Goal: Transaction & Acquisition: Purchase product/service

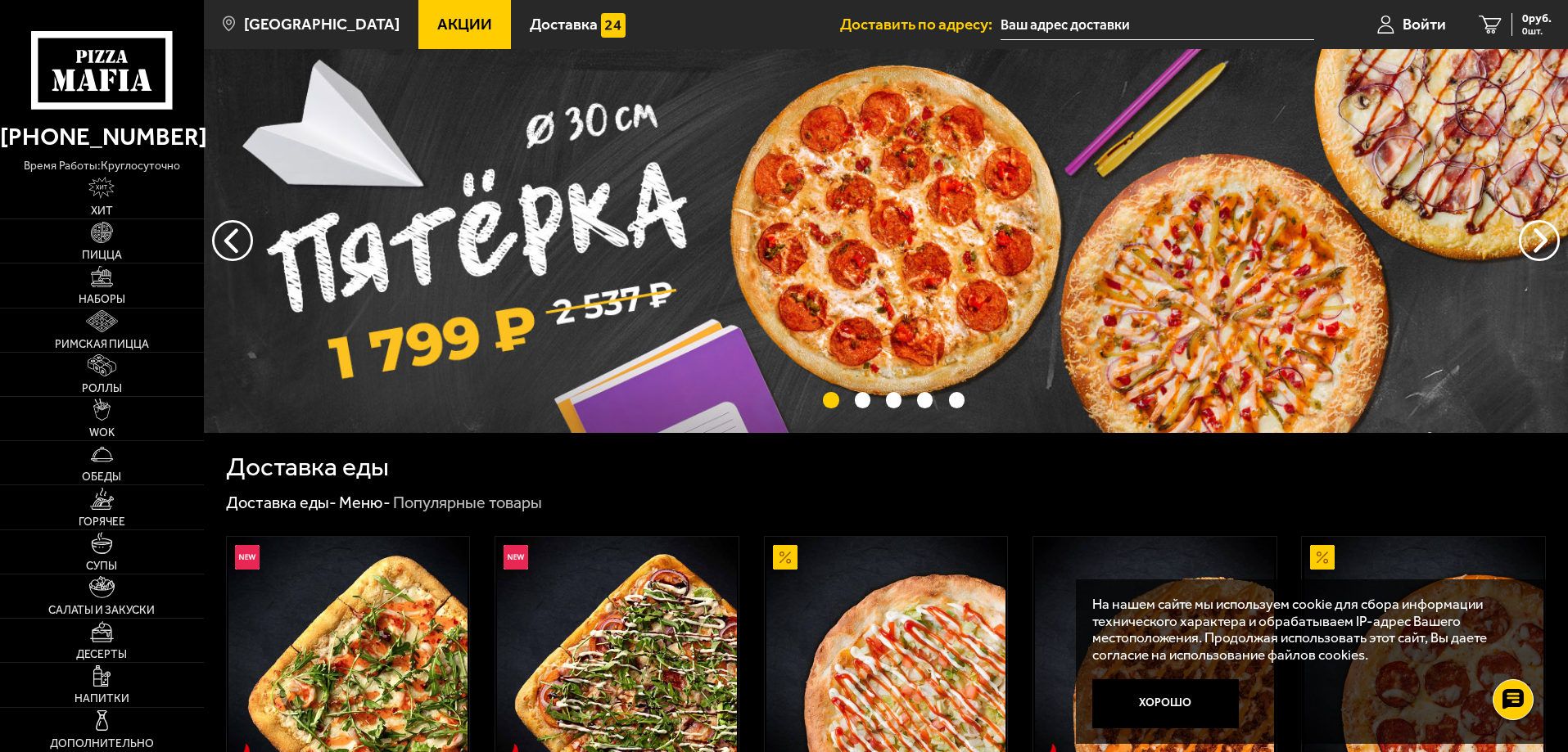
click at [1140, 19] on input "text" at bounding box center [1157, 25] width 314 height 30
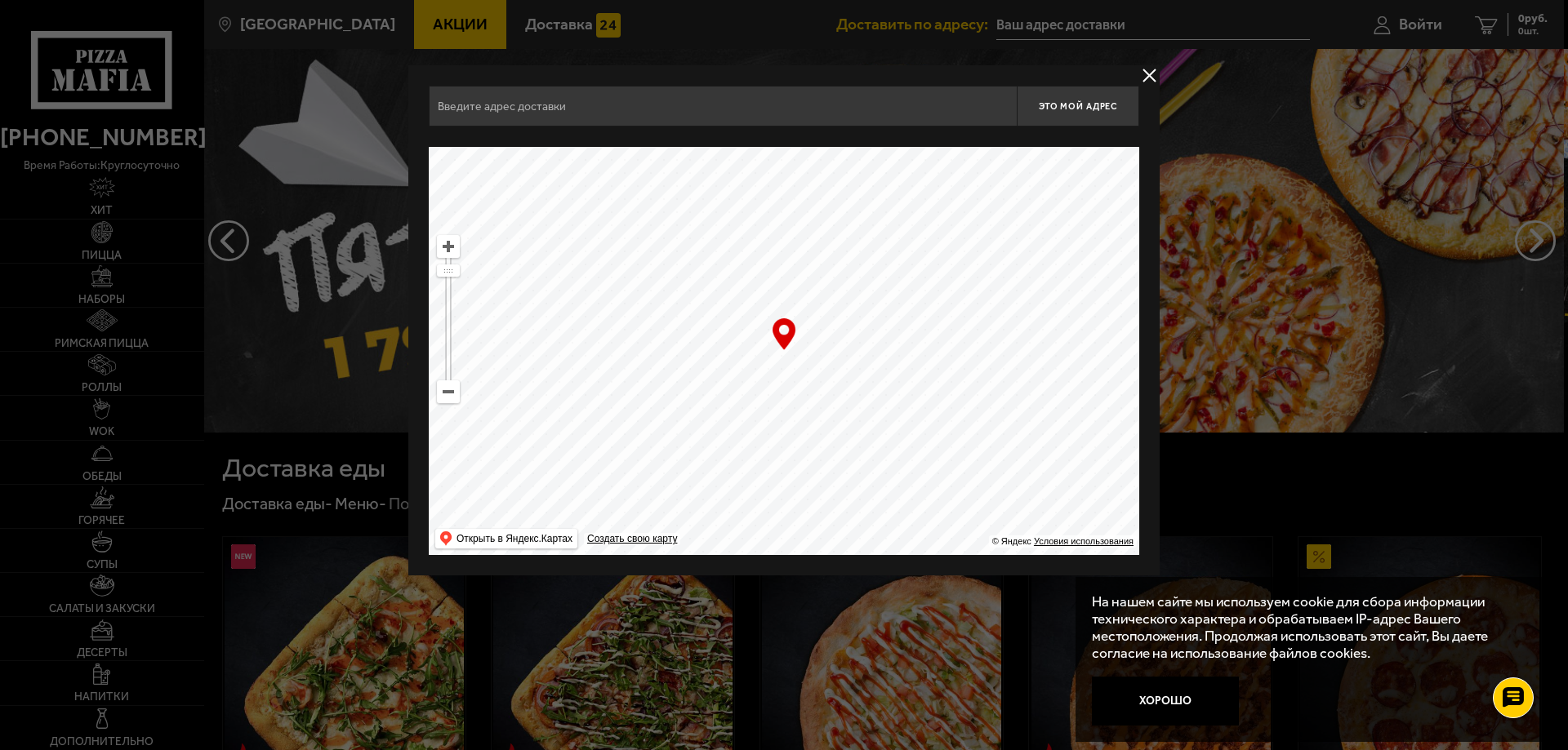
drag, startPoint x: 870, startPoint y: 355, endPoint x: 1037, endPoint y: 535, distance: 245.5
click at [1037, 535] on ymaps "… © Яндекс Условия использования Открыть в Яндекс.Картах Создать свою карту" at bounding box center [784, 351] width 711 height 409
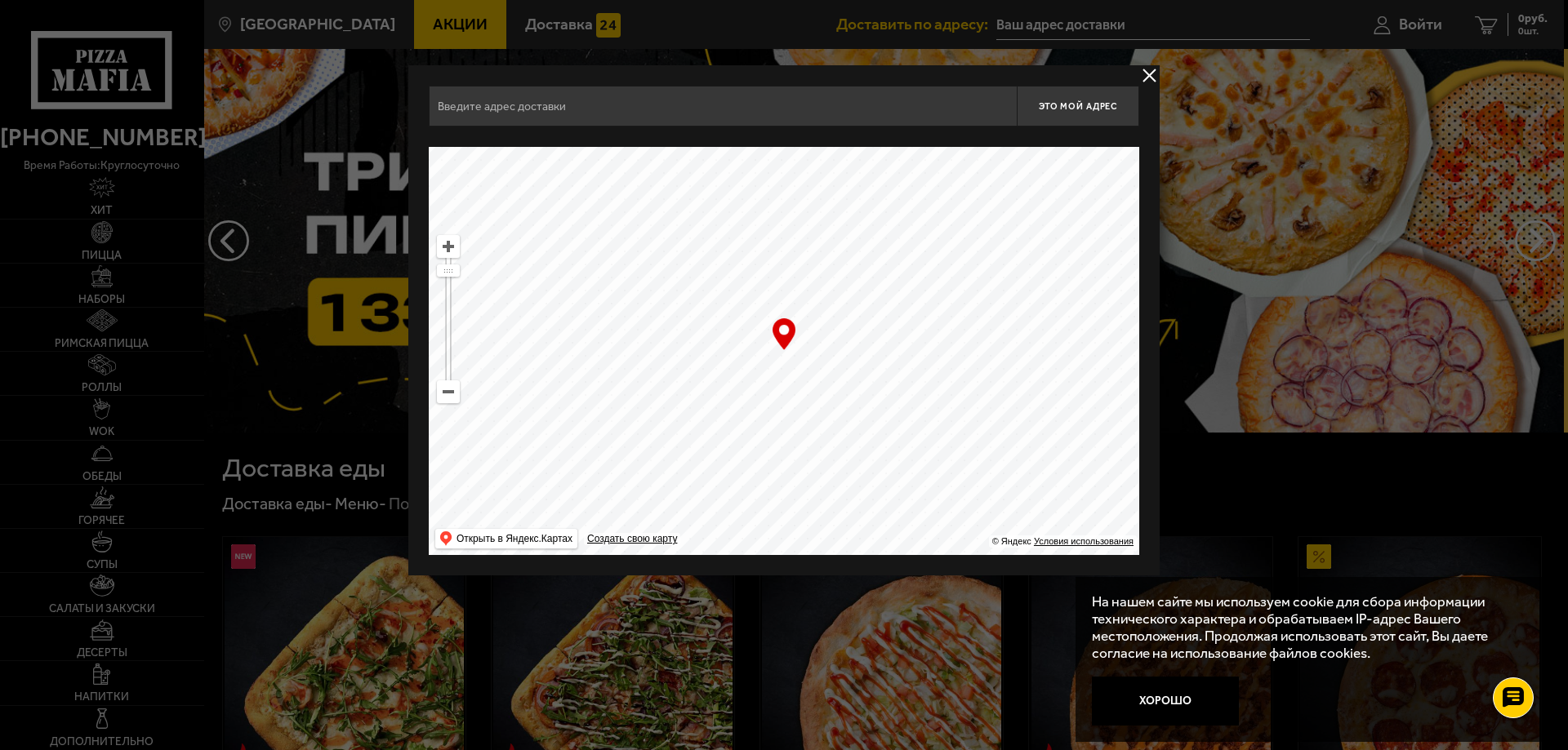
drag, startPoint x: 879, startPoint y: 282, endPoint x: 845, endPoint y: 370, distance: 94.3
click at [845, 370] on ymaps at bounding box center [784, 351] width 711 height 409
drag, startPoint x: 449, startPoint y: 271, endPoint x: 455, endPoint y: 287, distance: 17.1
click at [455, 287] on ymaps at bounding box center [449, 287] width 21 height 11
drag, startPoint x: 896, startPoint y: 286, endPoint x: 802, endPoint y: 498, distance: 231.9
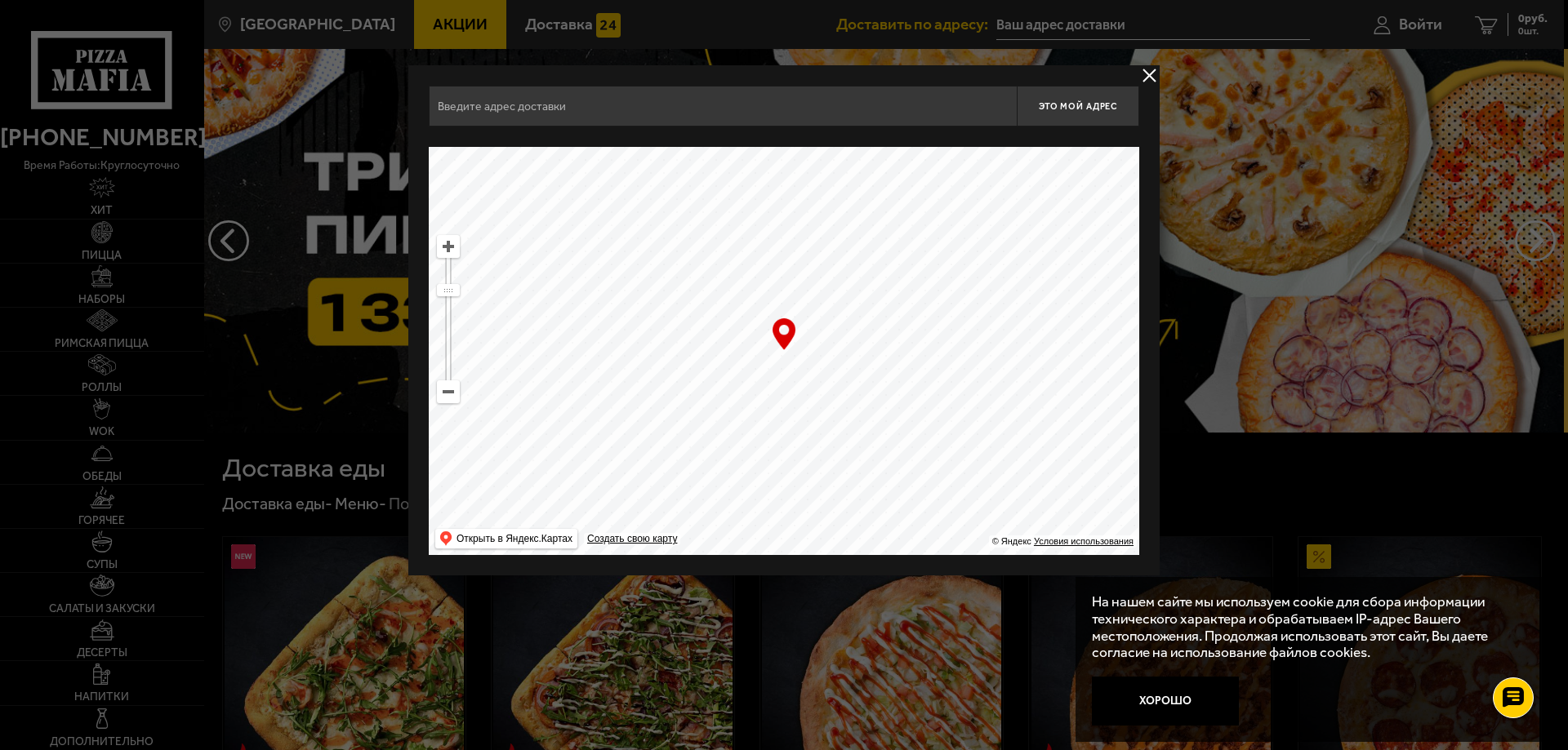
click at [802, 498] on ymaps at bounding box center [784, 351] width 711 height 409
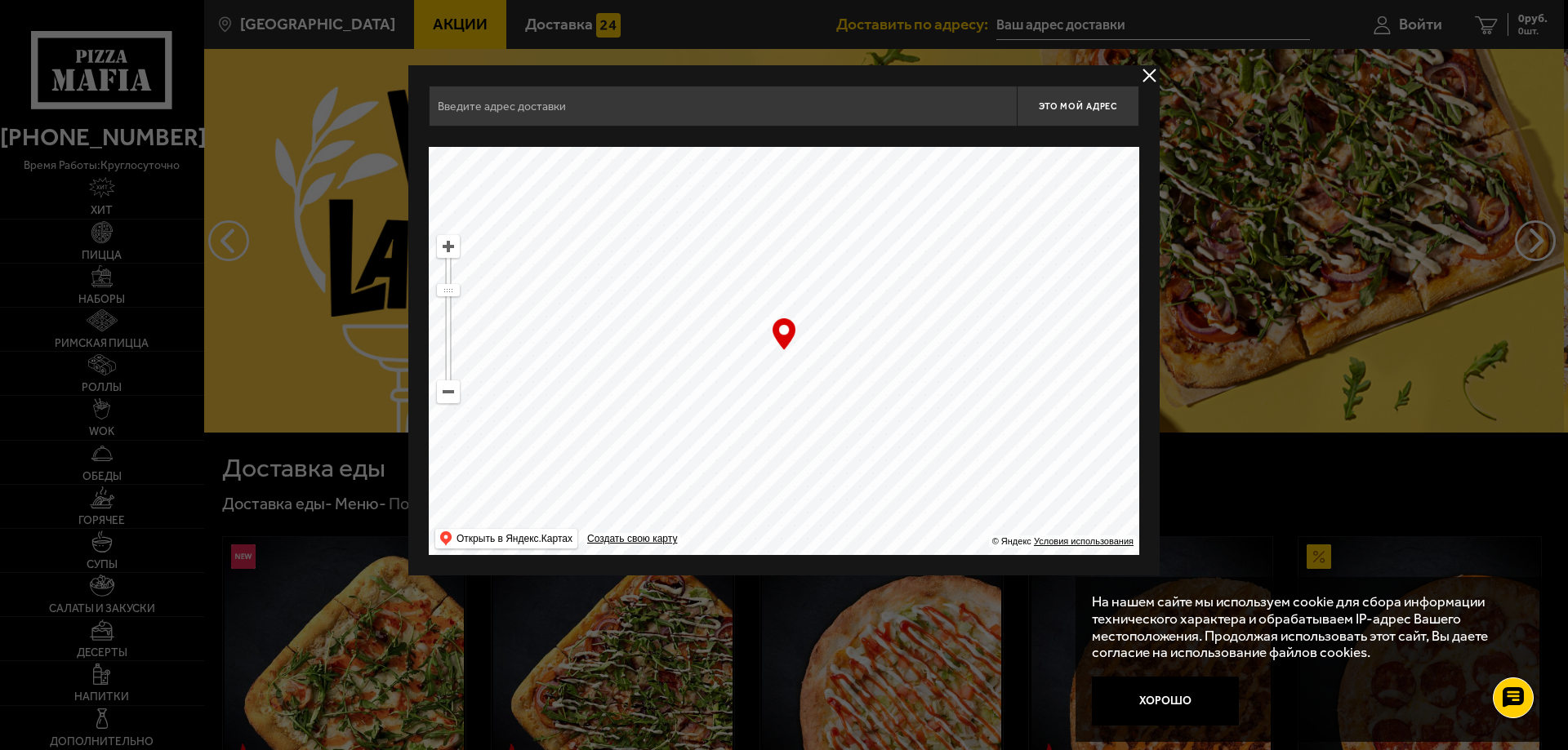
drag, startPoint x: 955, startPoint y: 265, endPoint x: 895, endPoint y: 477, distance: 220.3
click at [895, 477] on ymaps at bounding box center [784, 351] width 711 height 409
drag, startPoint x: 853, startPoint y: 245, endPoint x: 806, endPoint y: 445, distance: 205.4
click at [806, 445] on ymaps at bounding box center [784, 351] width 711 height 409
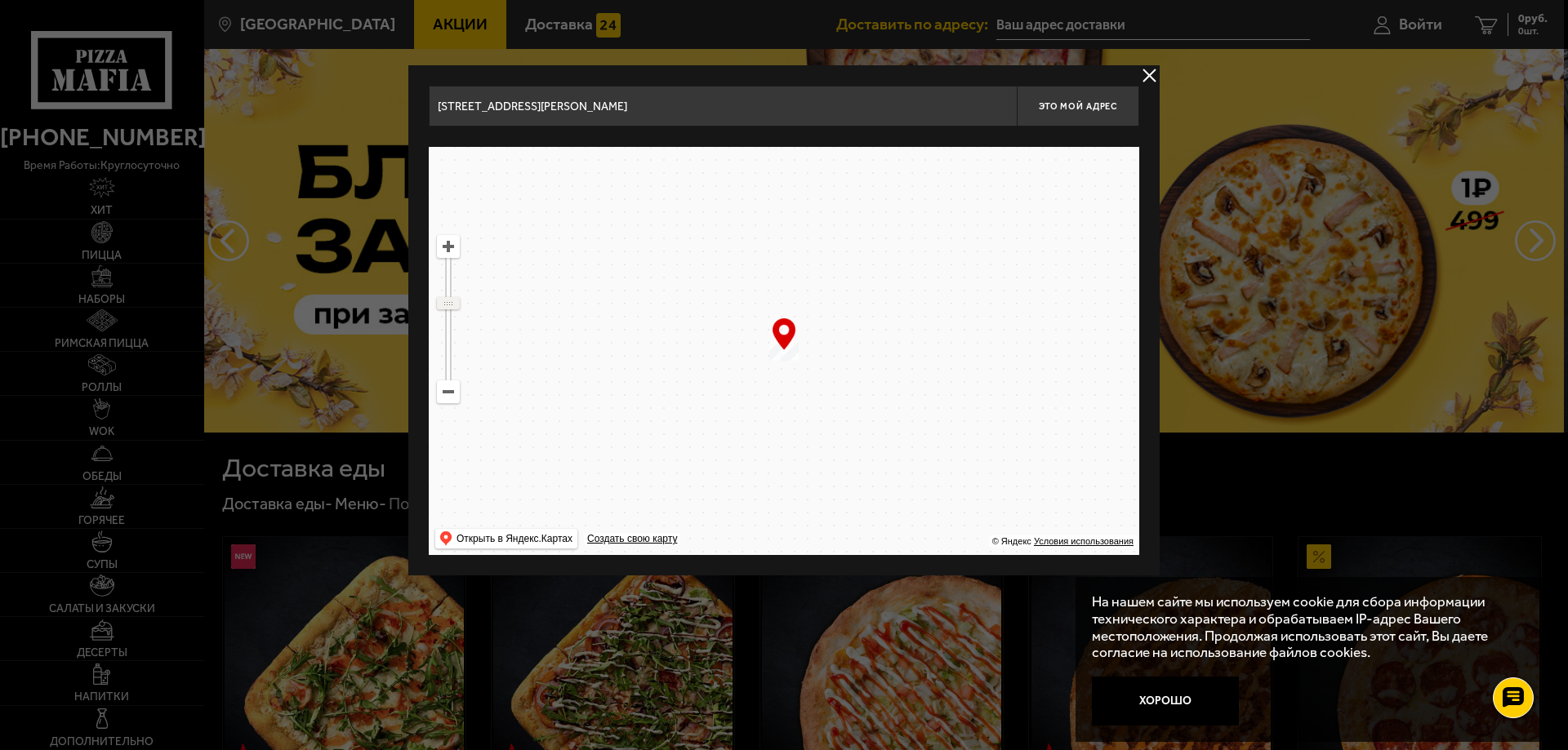
drag, startPoint x: 449, startPoint y: 271, endPoint x: 448, endPoint y: 302, distance: 31.0
click at [448, 302] on ymaps at bounding box center [449, 303] width 21 height 11
drag, startPoint x: 941, startPoint y: 302, endPoint x: 876, endPoint y: 364, distance: 89.8
click at [876, 364] on ymaps at bounding box center [784, 351] width 711 height 409
drag, startPoint x: 849, startPoint y: 322, endPoint x: 838, endPoint y: 339, distance: 20.2
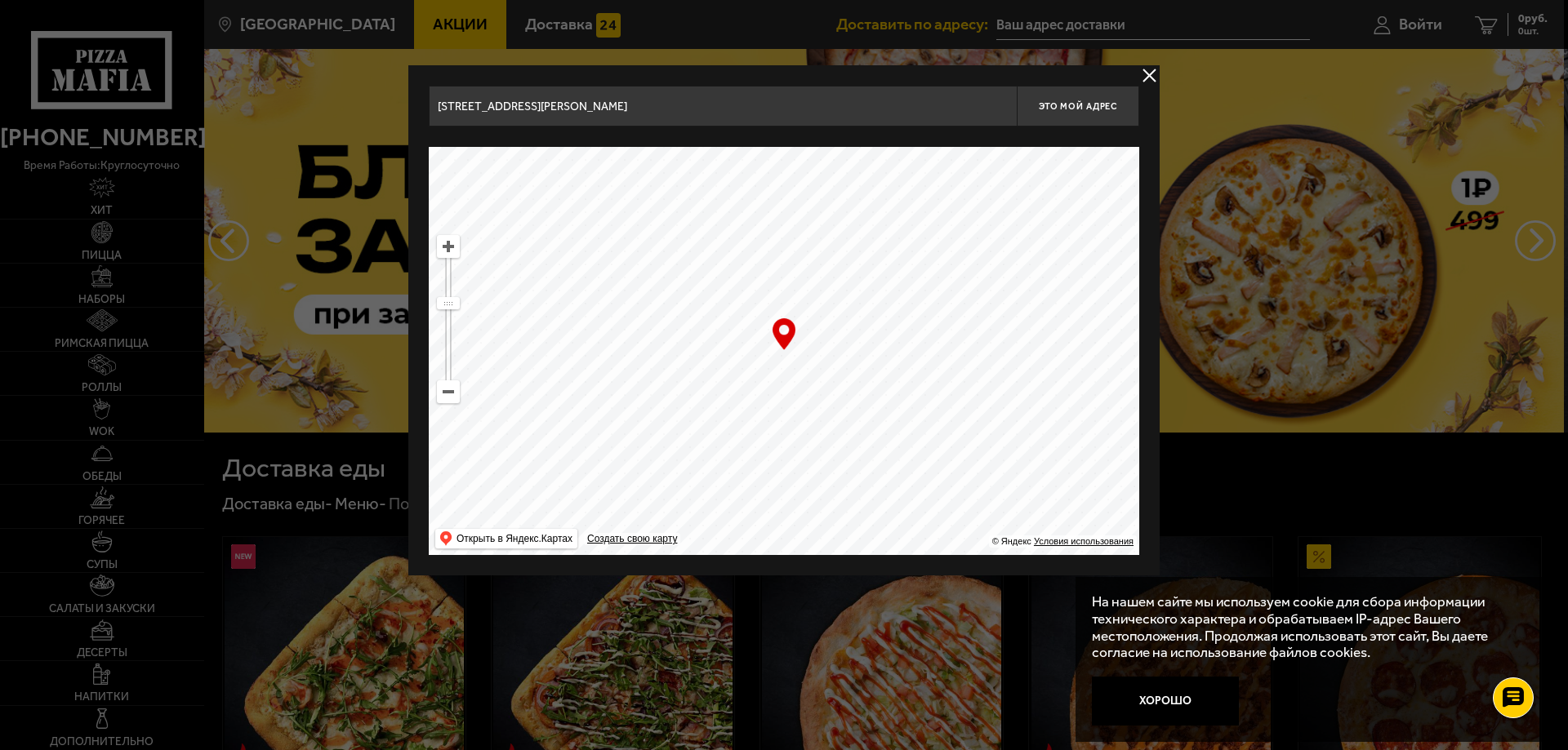
click at [838, 339] on ymaps at bounding box center [784, 351] width 711 height 409
drag, startPoint x: 451, startPoint y: 297, endPoint x: 452, endPoint y: 281, distance: 16.0
click at [452, 281] on ymaps at bounding box center [449, 282] width 23 height 12
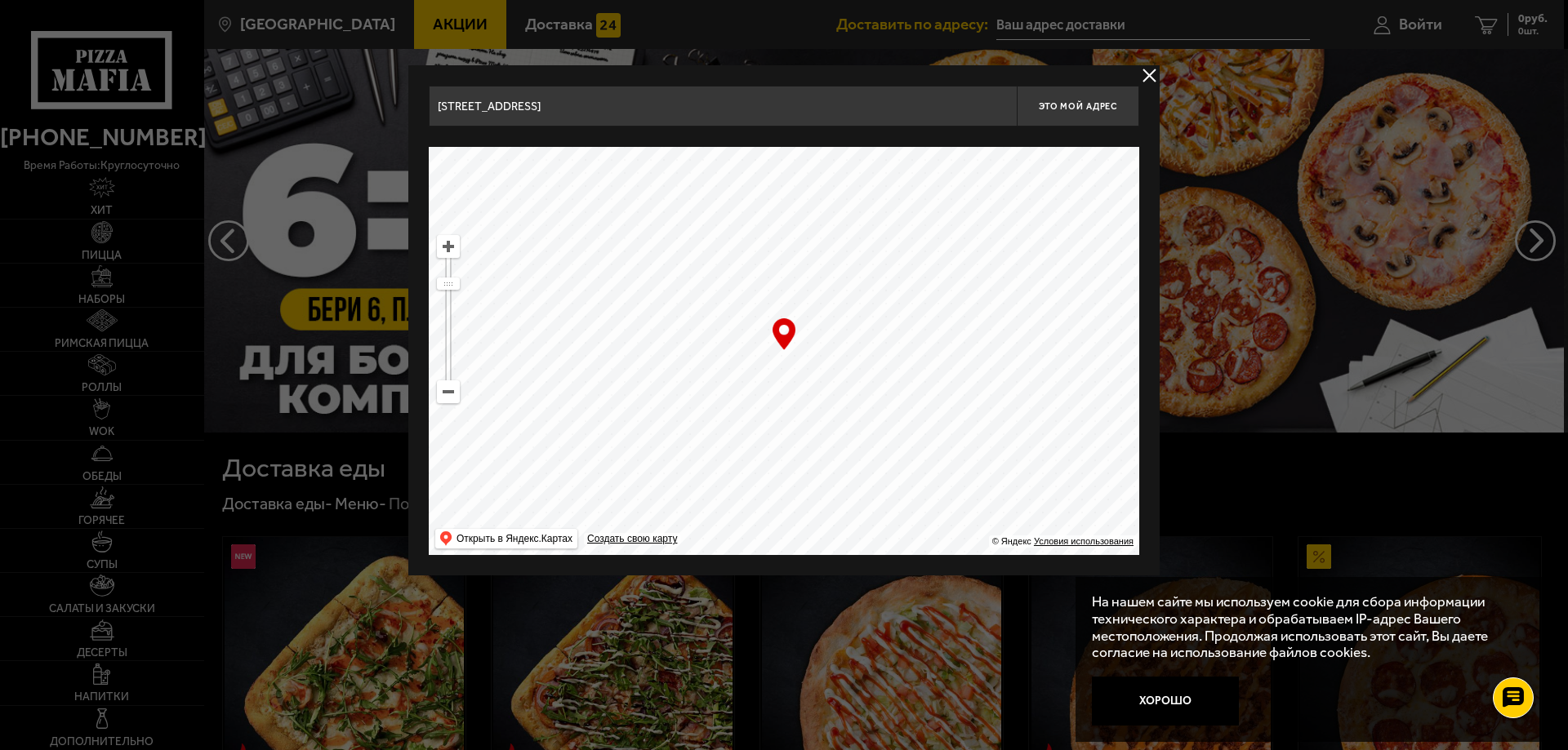
drag, startPoint x: 937, startPoint y: 281, endPoint x: 858, endPoint y: 366, distance: 116.0
click at [871, 370] on ymaps at bounding box center [784, 351] width 711 height 409
drag, startPoint x: 440, startPoint y: 280, endPoint x: 442, endPoint y: 264, distance: 16.1
click at [442, 264] on ymaps at bounding box center [449, 265] width 21 height 11
drag, startPoint x: 901, startPoint y: 288, endPoint x: 574, endPoint y: 440, distance: 360.6
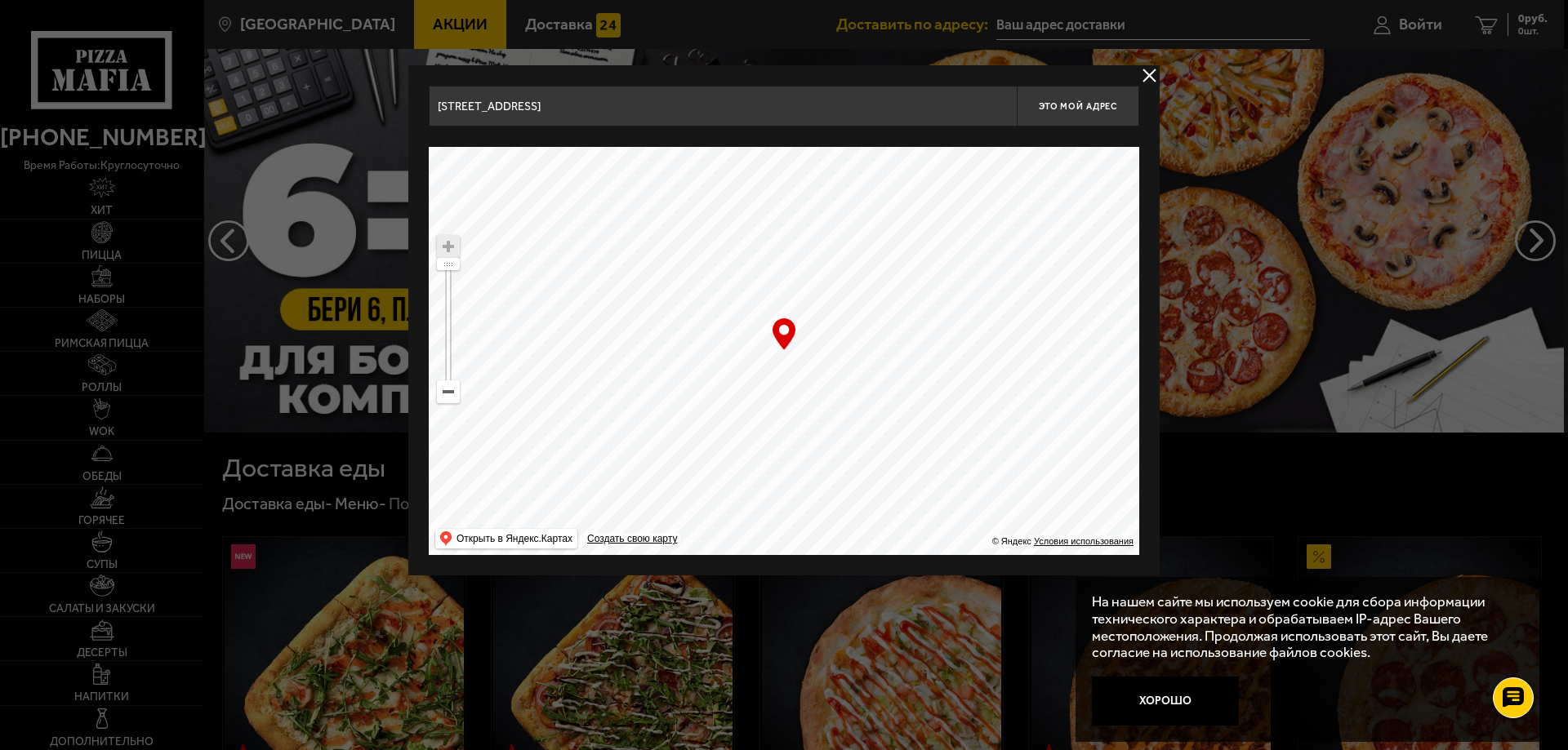
click at [574, 440] on ymaps at bounding box center [784, 351] width 711 height 409
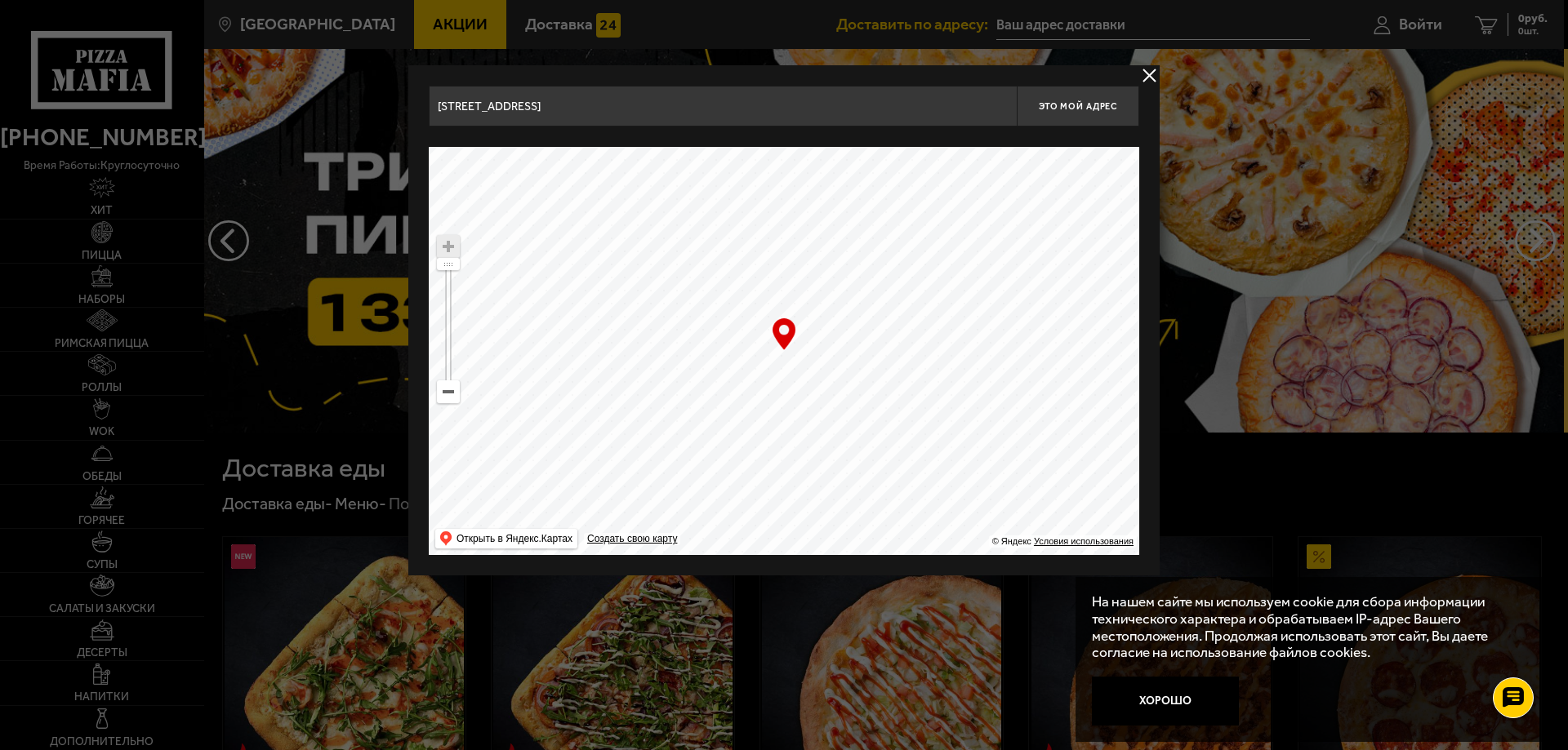
drag, startPoint x: 1034, startPoint y: 341, endPoint x: 1044, endPoint y: 517, distance: 176.3
click at [1044, 517] on ymaps at bounding box center [784, 351] width 711 height 409
type input "[STREET_ADDRESS]"
click at [1080, 110] on span "Это мой адрес" at bounding box center [1078, 106] width 79 height 11
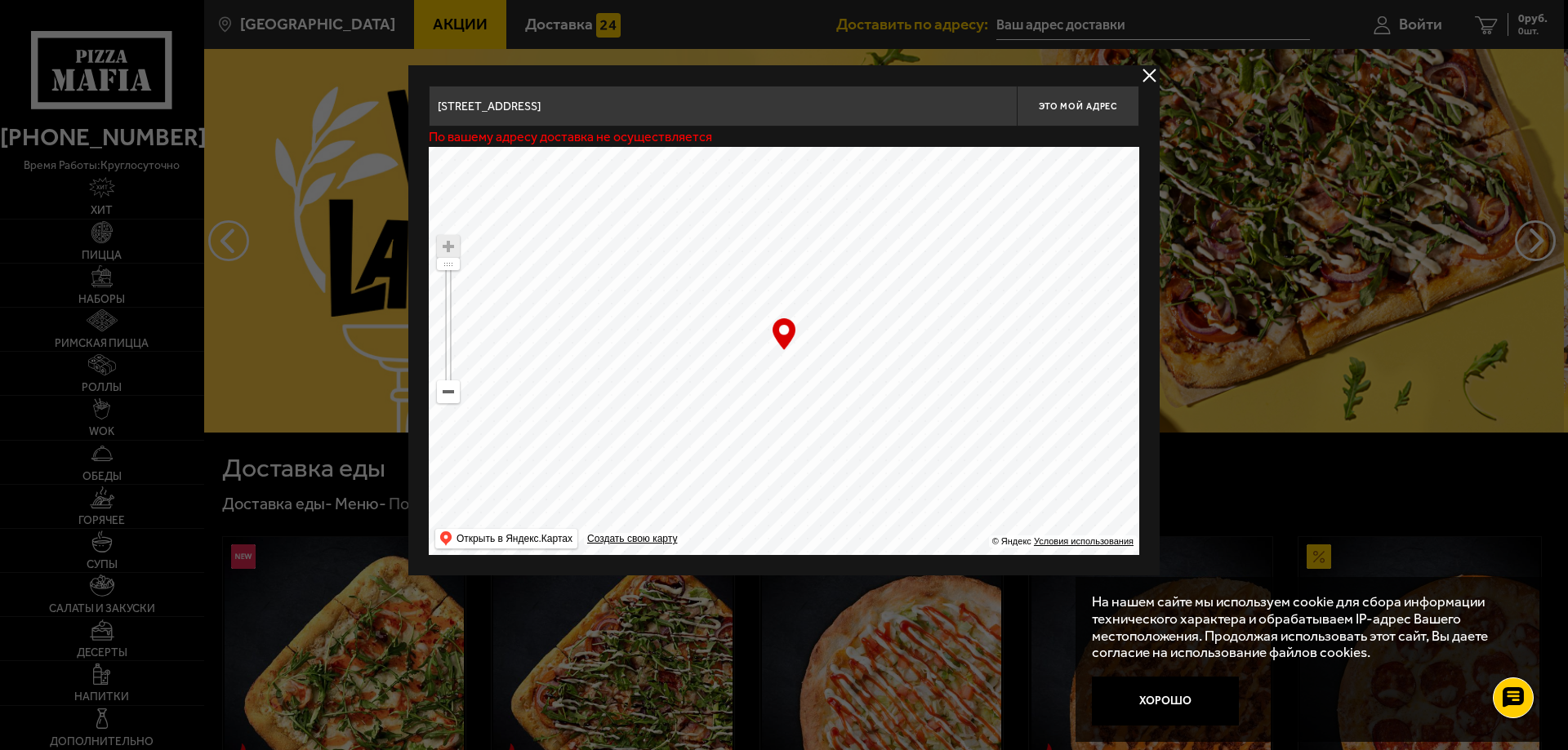
click at [1152, 78] on button "delivery type" at bounding box center [1149, 75] width 20 height 20
